Goal: Information Seeking & Learning: Learn about a topic

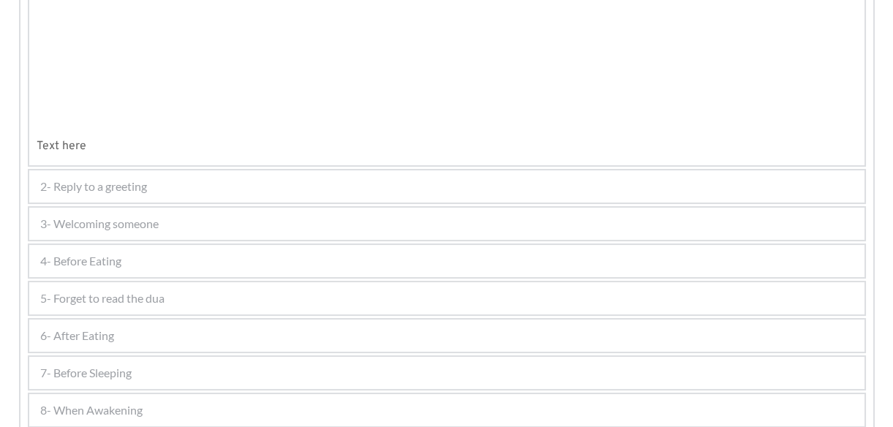
click at [235, 59] on div at bounding box center [168, 28] width 138 height 61
click at [170, 59] on div at bounding box center [168, 28] width 138 height 61
click at [148, 121] on div at bounding box center [168, 54] width 160 height 134
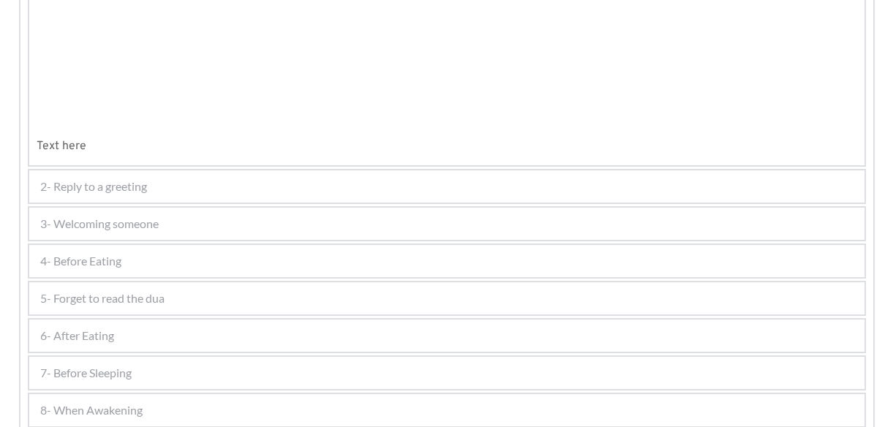
click at [148, 121] on div at bounding box center [168, 54] width 160 height 134
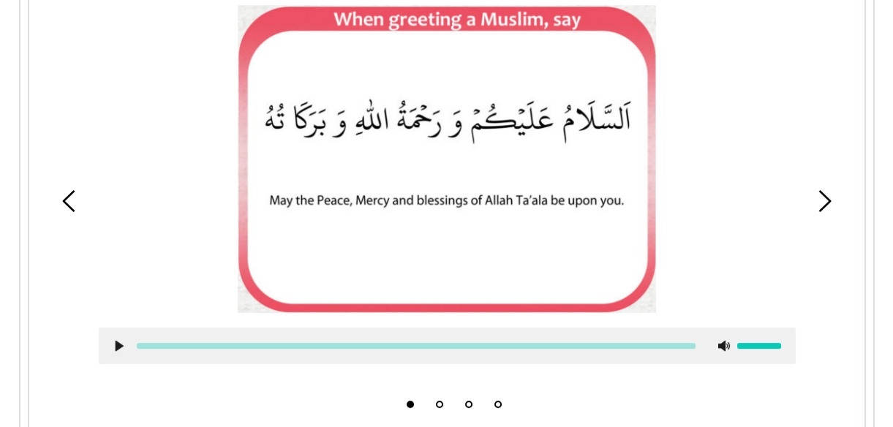
click at [148, 316] on div at bounding box center [447, 184] width 719 height 381
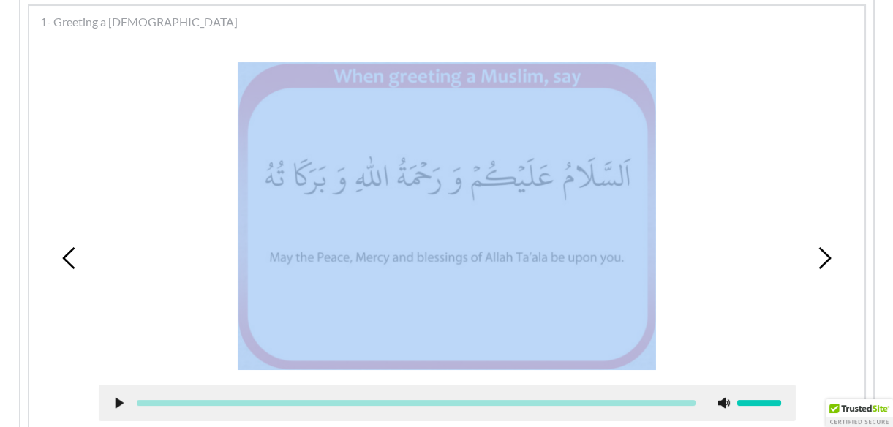
click at [191, 250] on div at bounding box center [447, 216] width 697 height 308
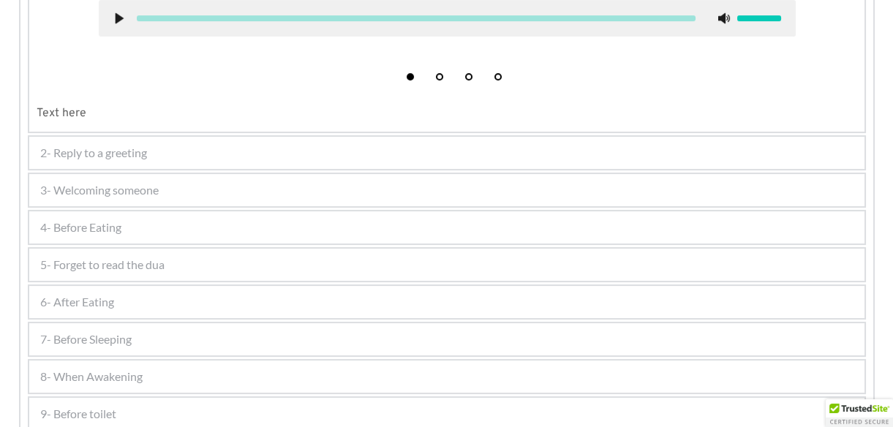
scroll to position [734, 0]
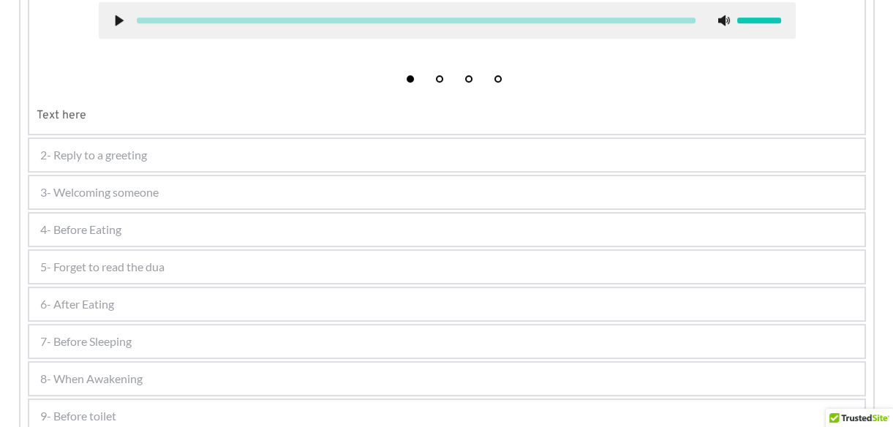
click at [460, 221] on div "4- Before Eating" at bounding box center [446, 230] width 835 height 32
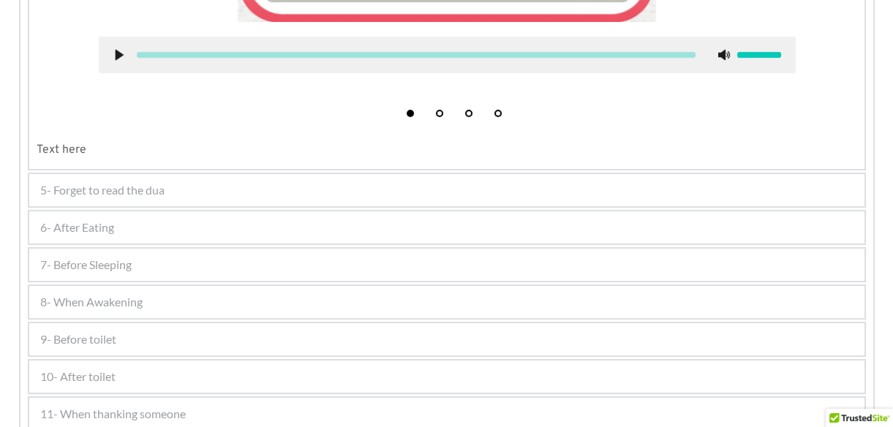
scroll to position [745, 0]
click at [317, 195] on div "5- Forget to read the dua" at bounding box center [446, 189] width 835 height 32
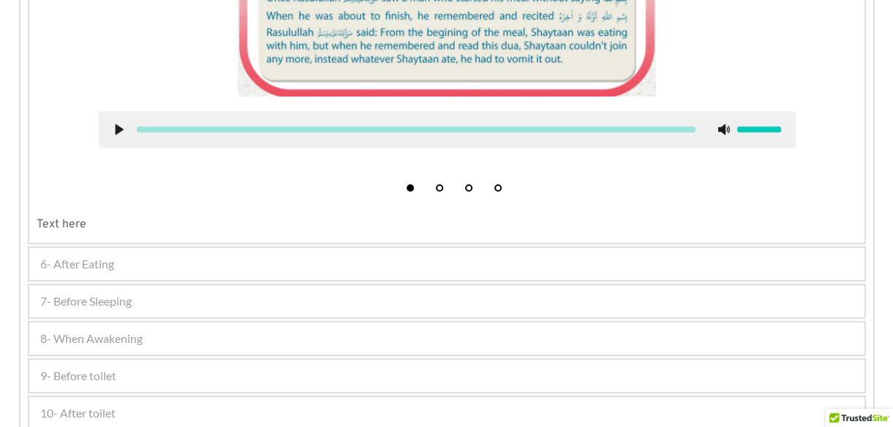
scroll to position [777, 0]
click at [191, 260] on div "6- After Eating" at bounding box center [446, 263] width 835 height 32
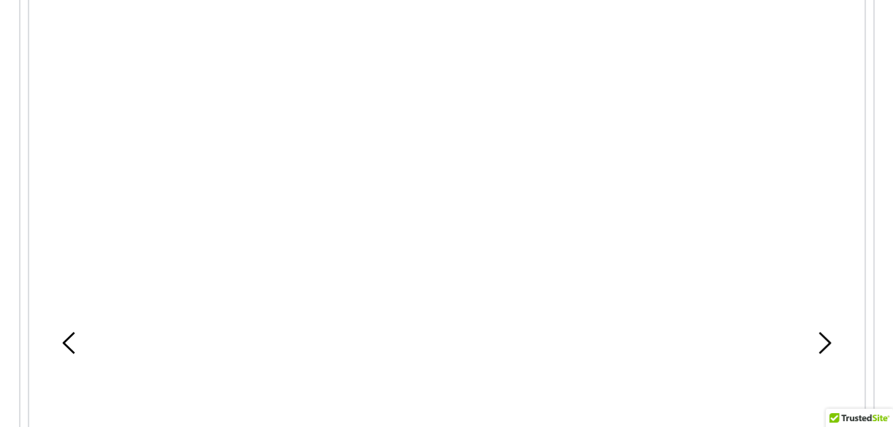
scroll to position [540, 0]
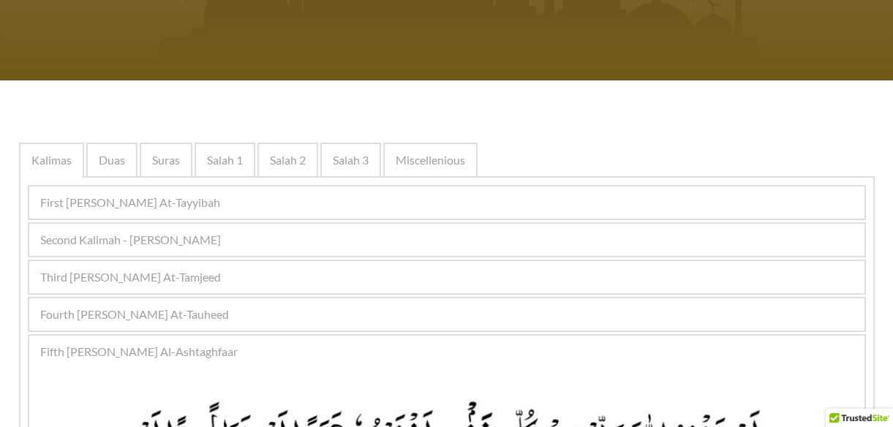
scroll to position [160, 0]
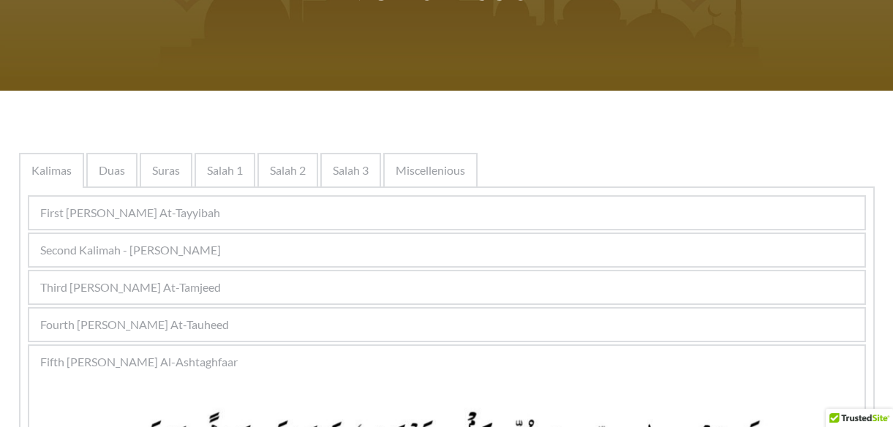
click at [406, 293] on div "Third Kalimah - Kalimah At-Tamjeed" at bounding box center [446, 287] width 835 height 32
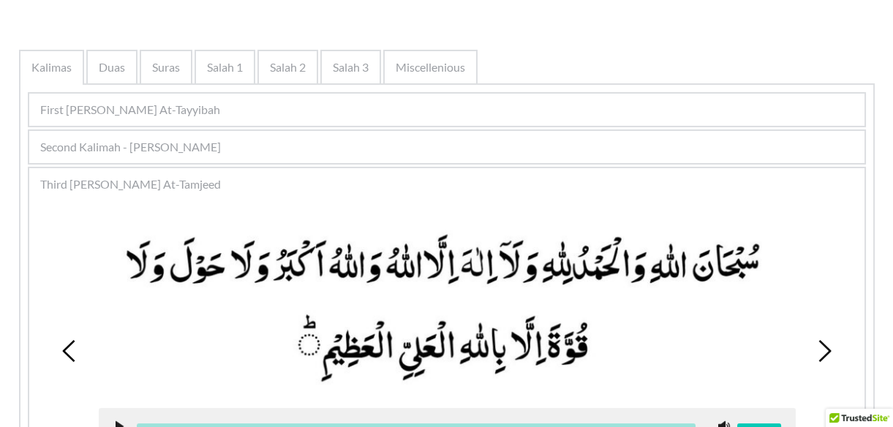
scroll to position [263, 0]
